Goal: Task Accomplishment & Management: Manage account settings

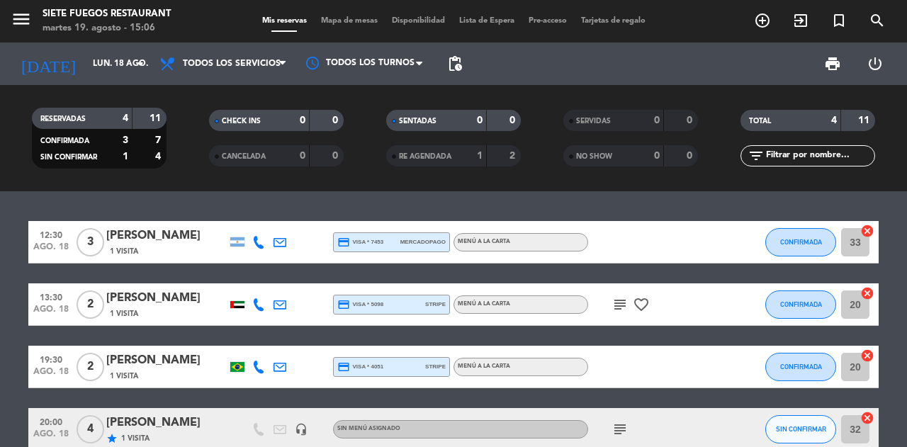
click at [350, 18] on span "Mapa de mesas" at bounding box center [349, 21] width 71 height 8
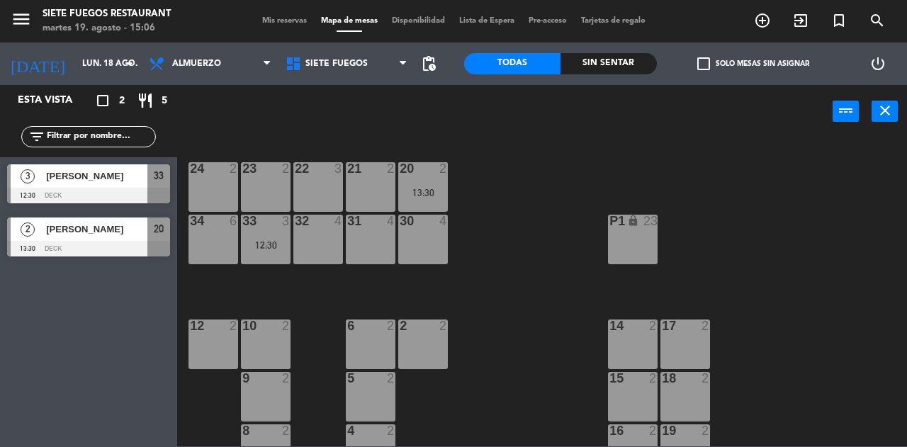
click at [275, 19] on span "Mis reservas" at bounding box center [284, 21] width 59 height 8
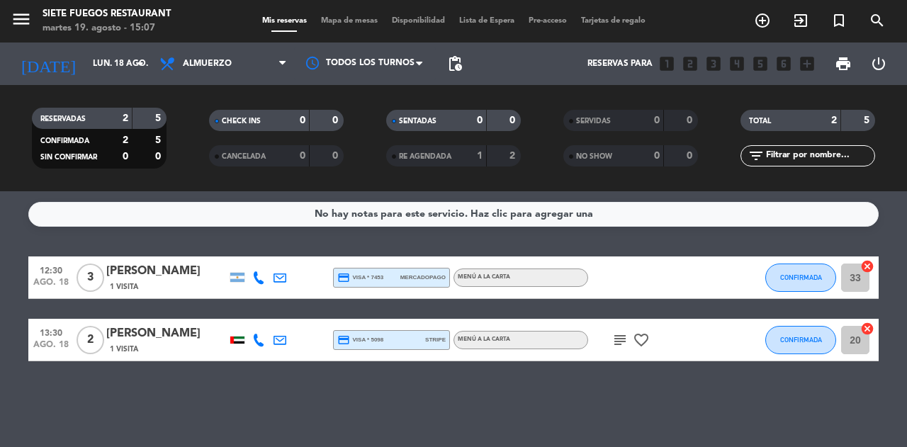
click at [354, 24] on span "Mapa de mesas" at bounding box center [349, 21] width 71 height 8
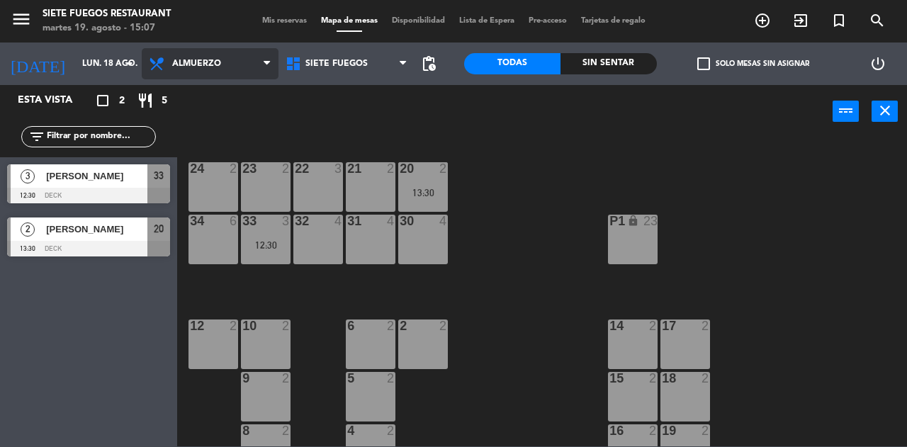
click at [265, 63] on icon at bounding box center [266, 63] width 6 height 11
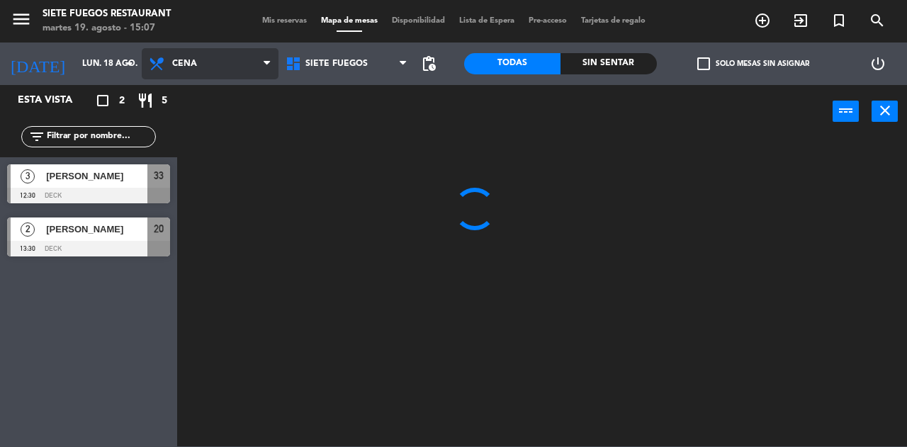
click at [221, 124] on ng-component "menu Siete Fuegos Restaurant [DATE] 19. agosto - 15:07 Mis reservas Mapa de mes…" at bounding box center [453, 223] width 907 height 446
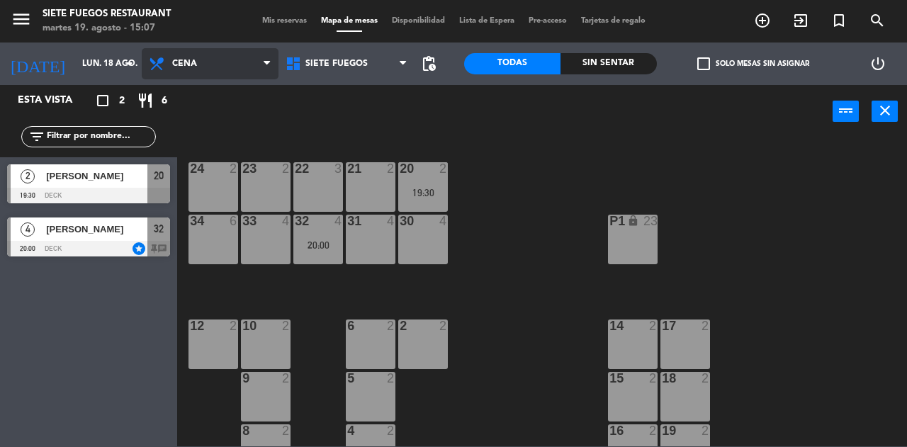
click at [267, 60] on icon at bounding box center [266, 63] width 6 height 11
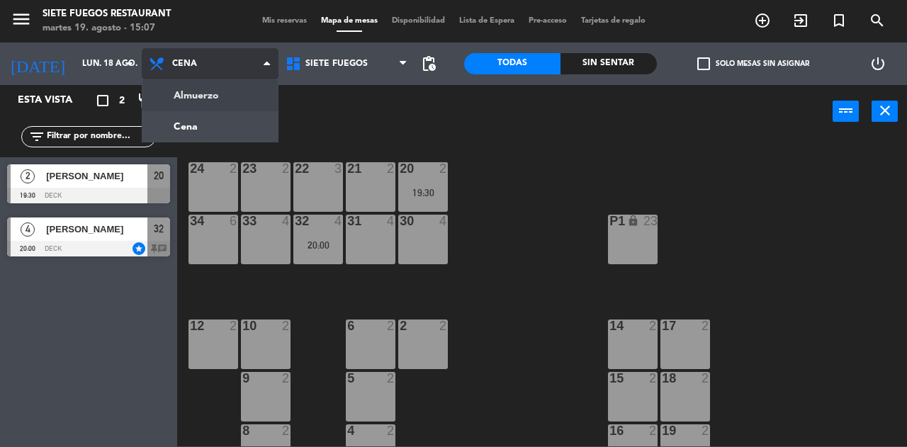
click at [238, 96] on ng-component "menu Siete Fuegos Restaurant [DATE] 19. agosto - 15:07 Mis reservas Mapa de mes…" at bounding box center [453, 223] width 907 height 446
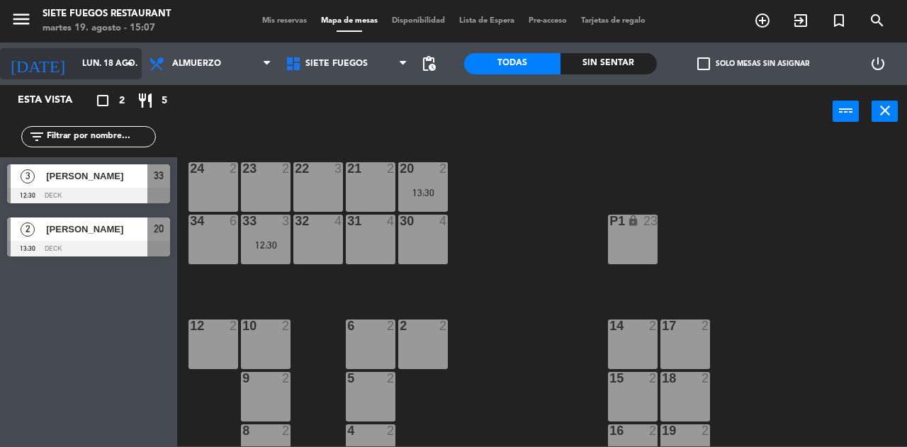
click at [120, 61] on input "lun. 18 ago." at bounding box center [131, 64] width 113 height 24
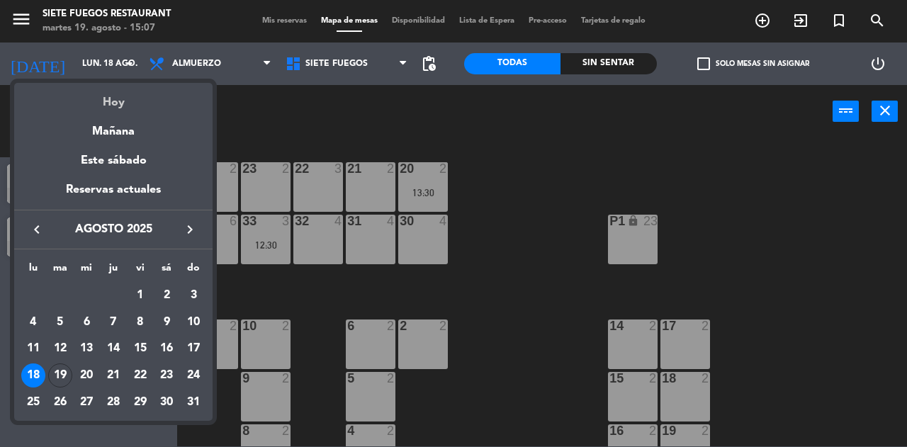
click at [118, 104] on div "Hoy" at bounding box center [113, 97] width 198 height 29
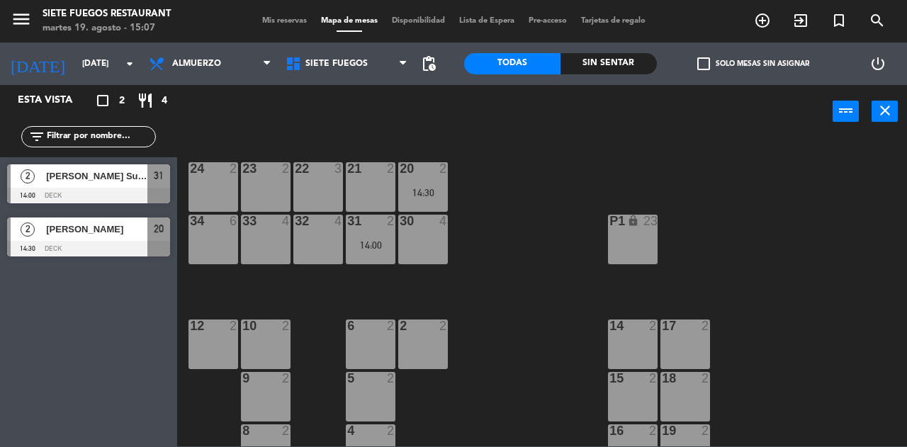
scroll to position [80, 0]
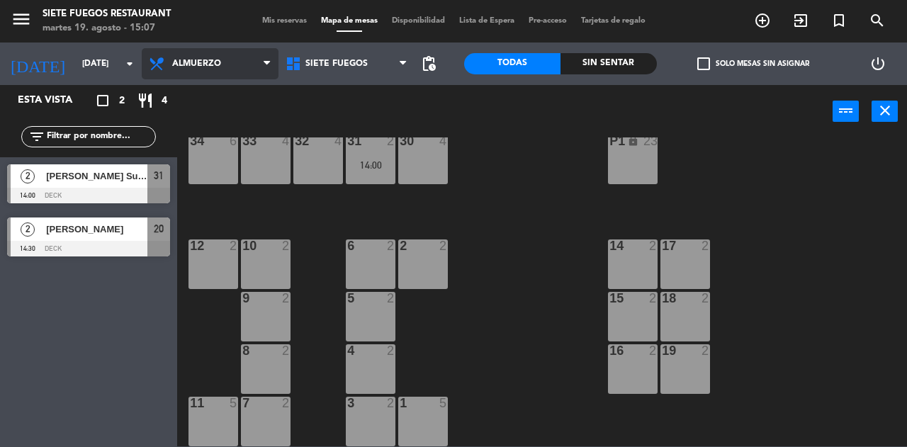
click at [258, 63] on span "Almuerzo" at bounding box center [210, 63] width 137 height 31
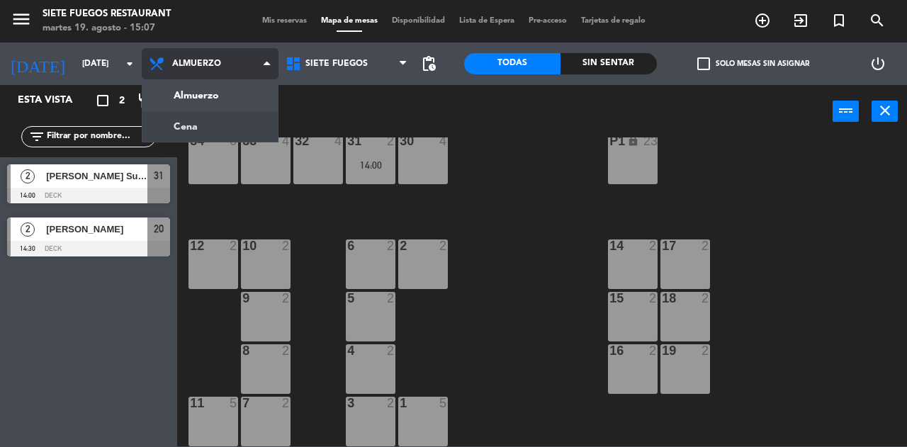
scroll to position [0, 0]
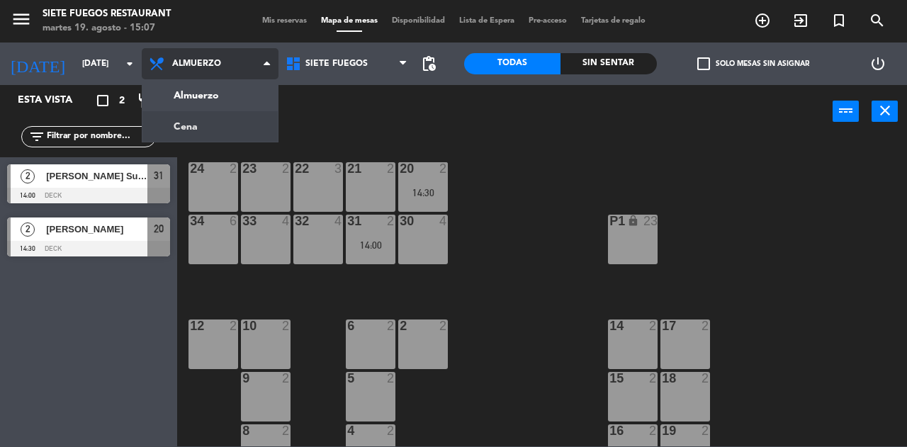
click at [234, 132] on ng-component "menu Siete Fuegos Restaurant [DATE] 19. agosto - 15:07 Mis reservas Mapa de mes…" at bounding box center [453, 223] width 907 height 446
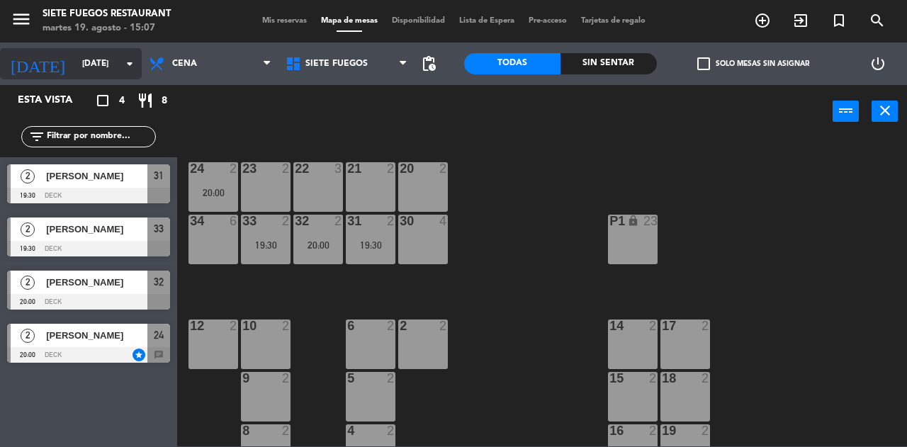
click at [124, 54] on input "[DATE]" at bounding box center [131, 64] width 113 height 24
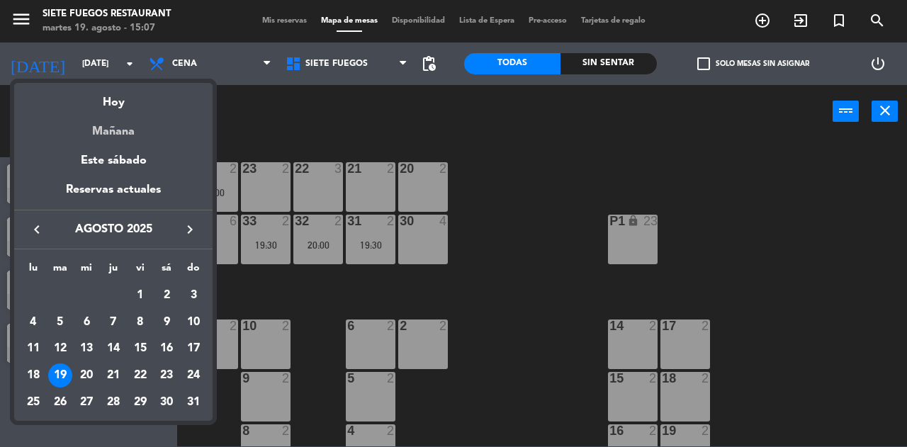
click at [125, 135] on div "Mañana" at bounding box center [113, 126] width 198 height 29
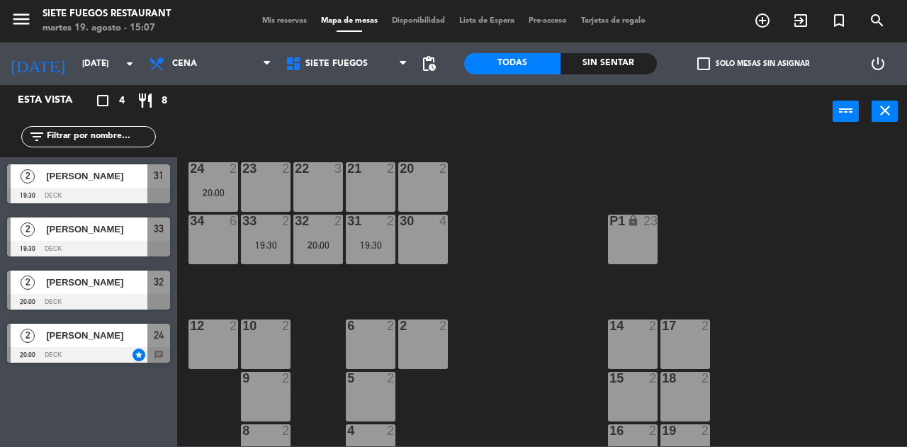
type input "mié. 20 ago."
click at [287, 20] on span "Mis reservas" at bounding box center [284, 21] width 59 height 8
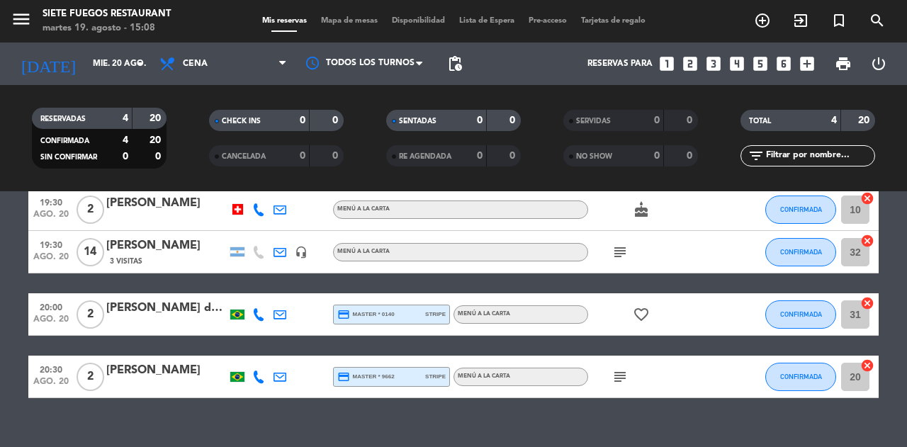
scroll to position [73, 0]
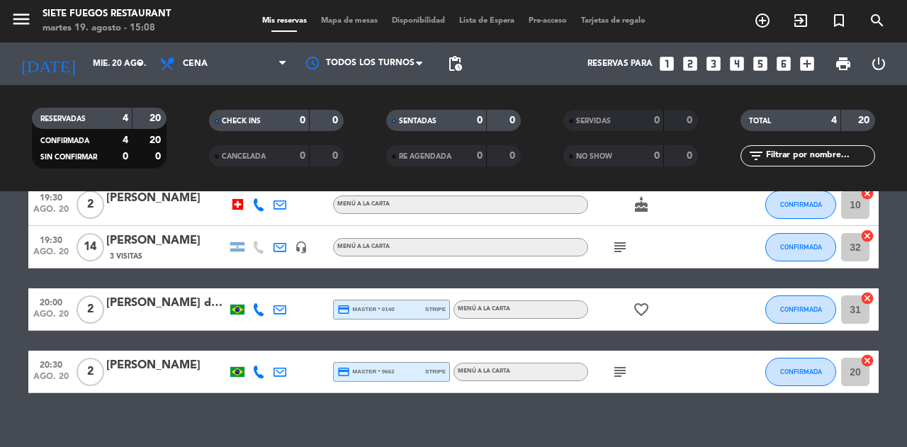
click at [618, 247] on icon "subject" at bounding box center [619, 247] width 17 height 17
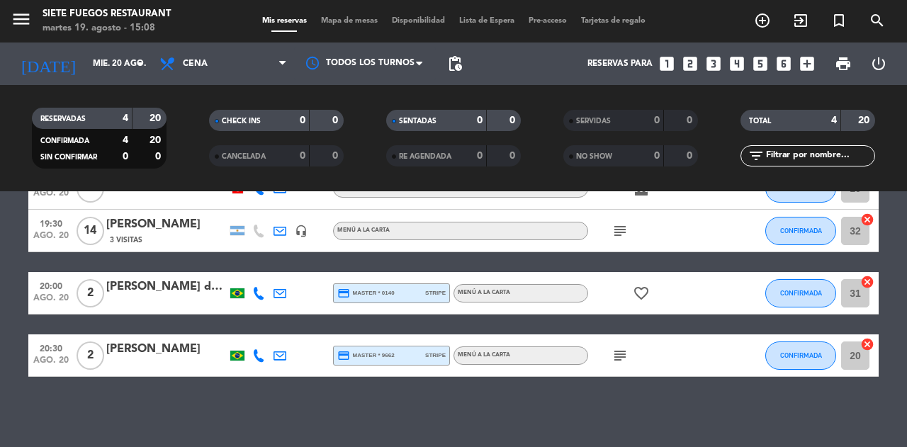
scroll to position [0, 0]
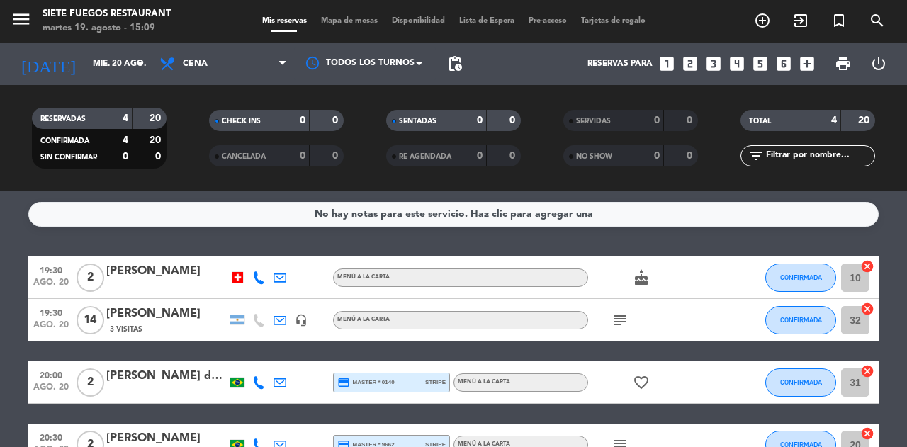
click at [623, 321] on icon "subject" at bounding box center [619, 320] width 17 height 17
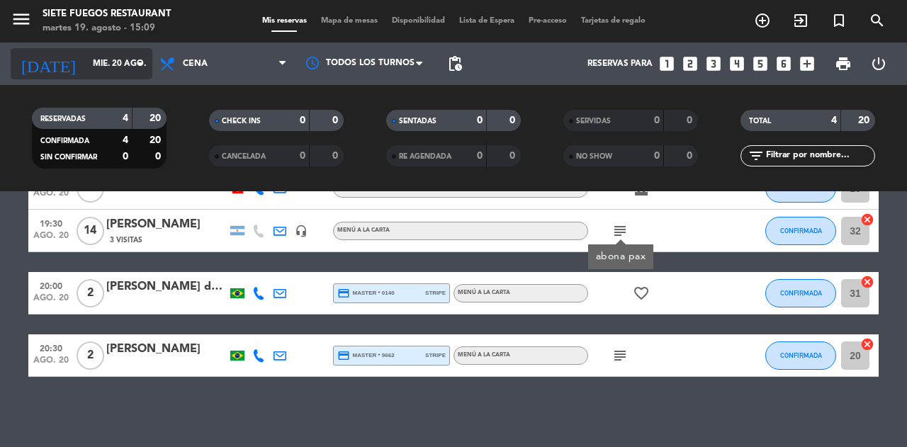
click at [139, 61] on icon "arrow_drop_down" at bounding box center [140, 63] width 17 height 17
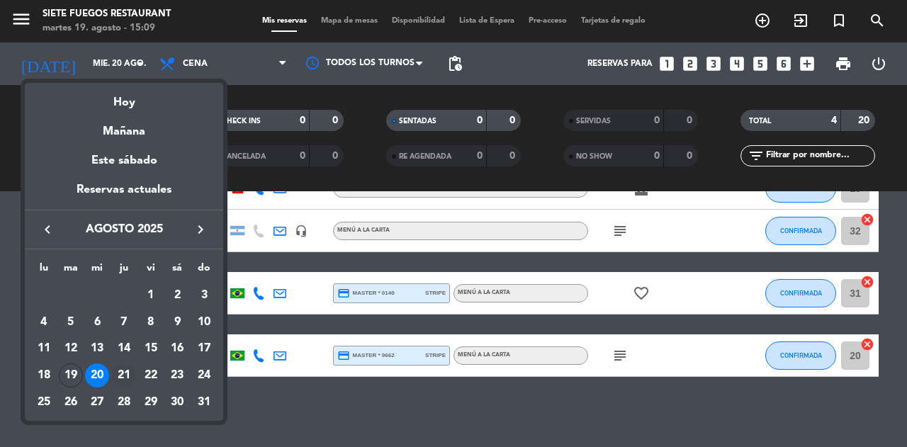
click at [124, 369] on div "21" at bounding box center [124, 375] width 24 height 24
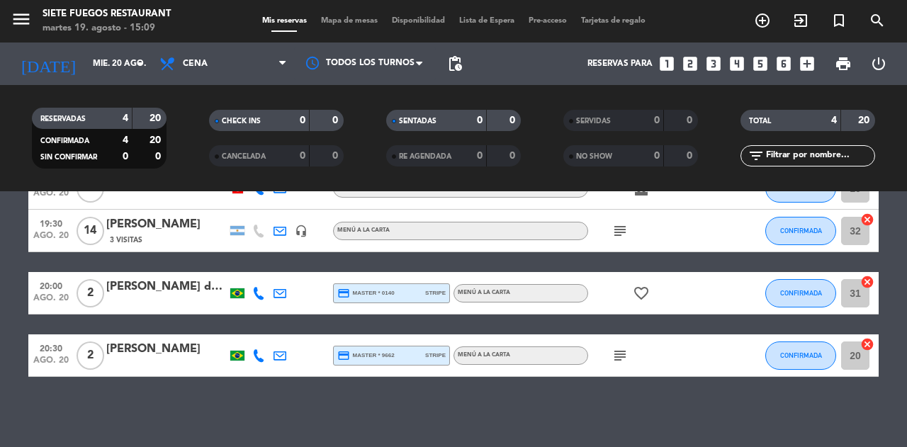
type input "jue. 21 ago."
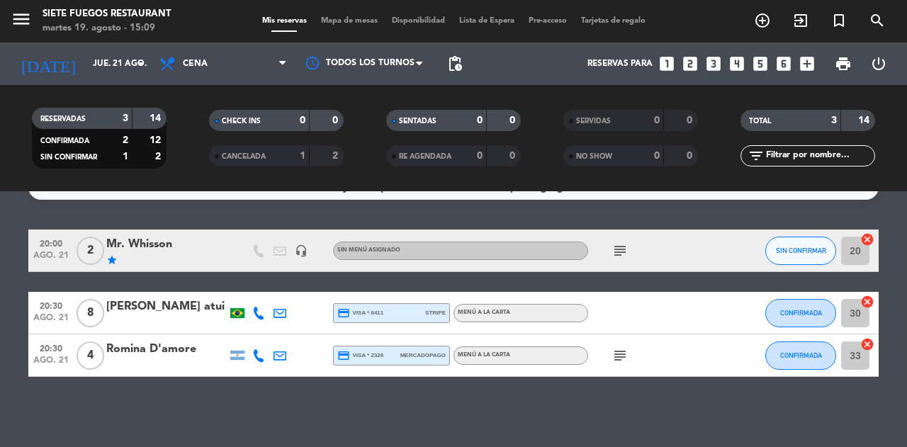
click at [355, 19] on span "Mapa de mesas" at bounding box center [349, 21] width 71 height 8
